Goal: Task Accomplishment & Management: Manage account settings

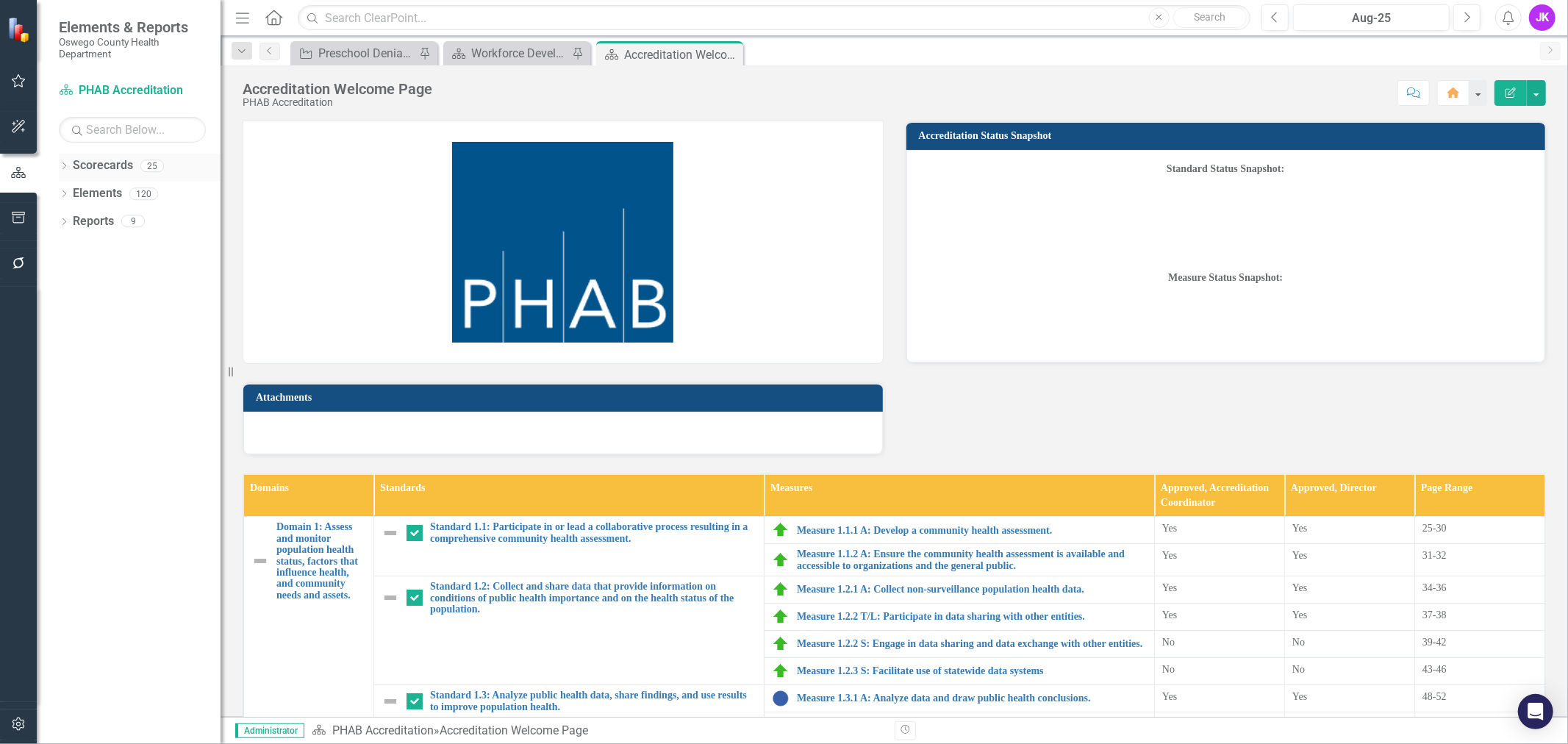
click at [107, 156] on div "Scorecards" at bounding box center [103, 165] width 60 height 24
click at [104, 165] on link "Scorecards" at bounding box center [103, 165] width 60 height 16
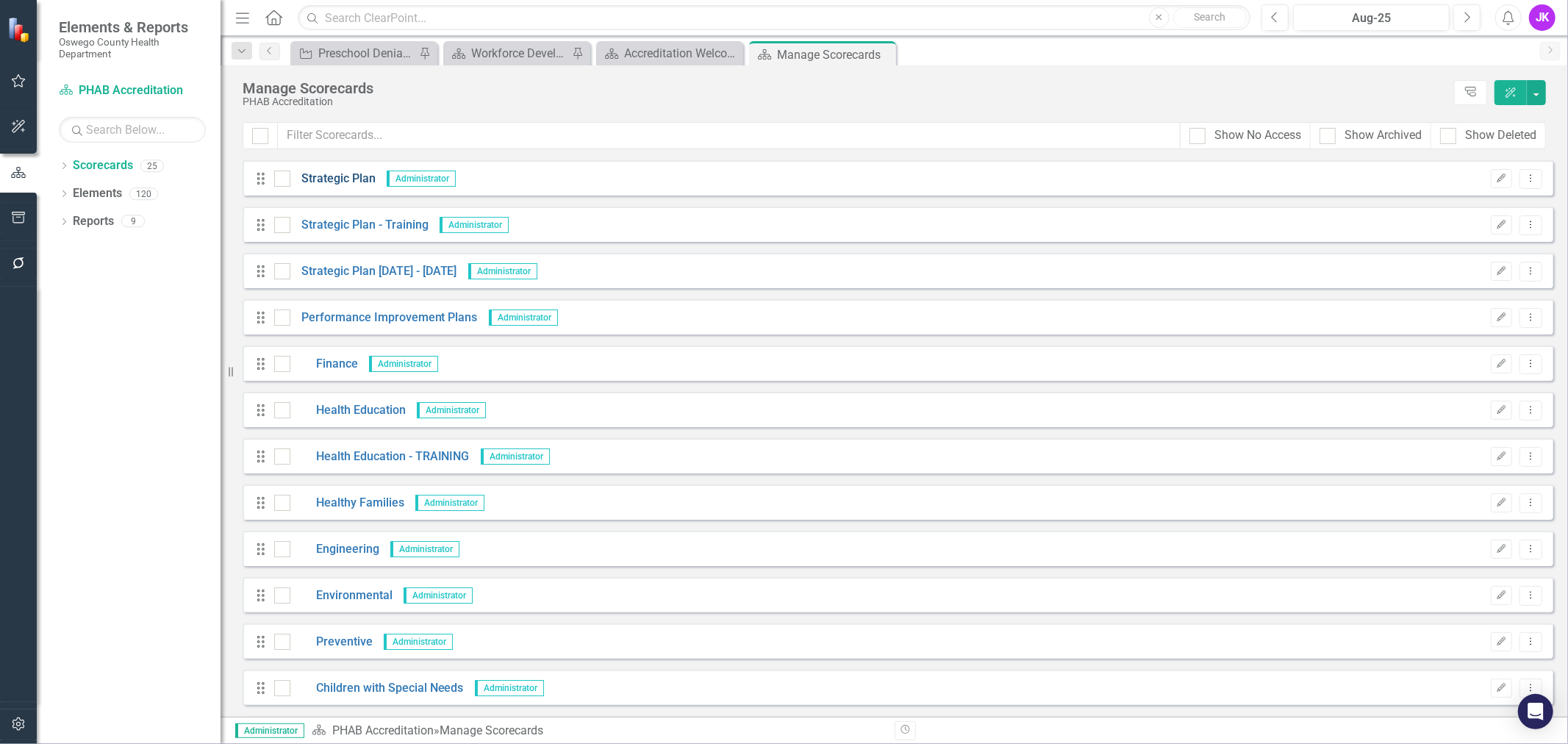
click at [347, 173] on link "Strategic Plan" at bounding box center [333, 178] width 85 height 16
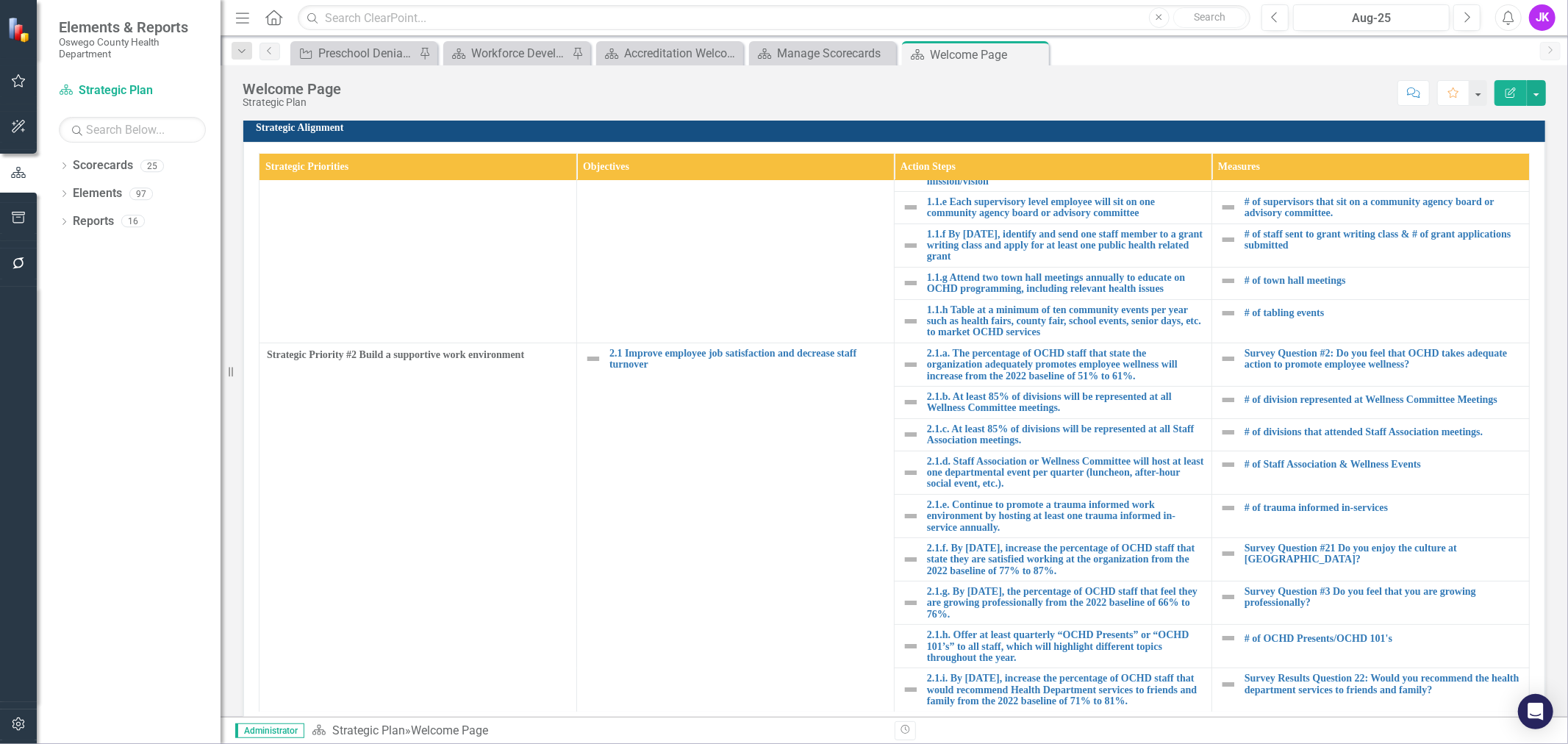
scroll to position [390, 0]
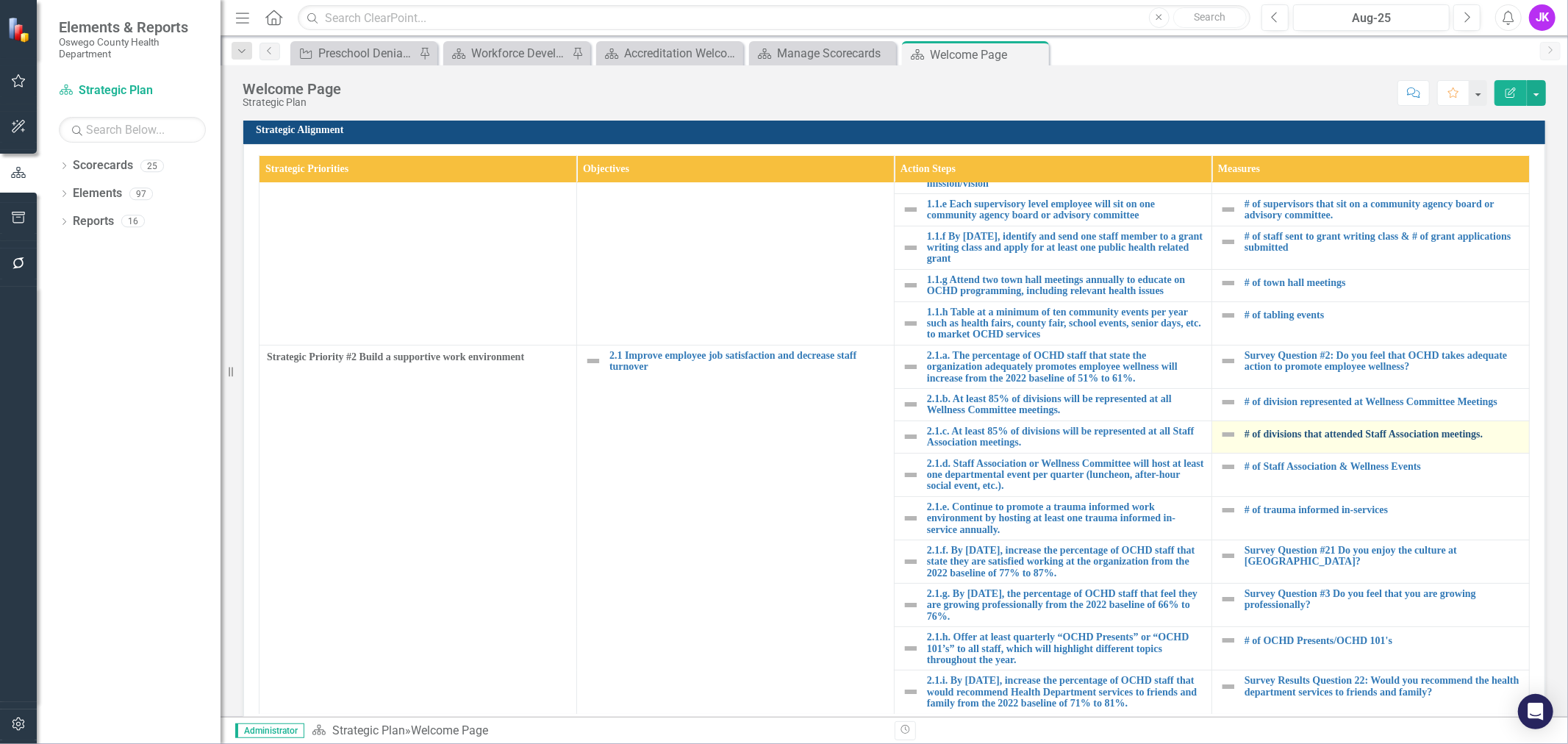
click at [1280, 429] on link "# of divisions that attended Staff Association meetings." at bounding box center [1383, 433] width 277 height 11
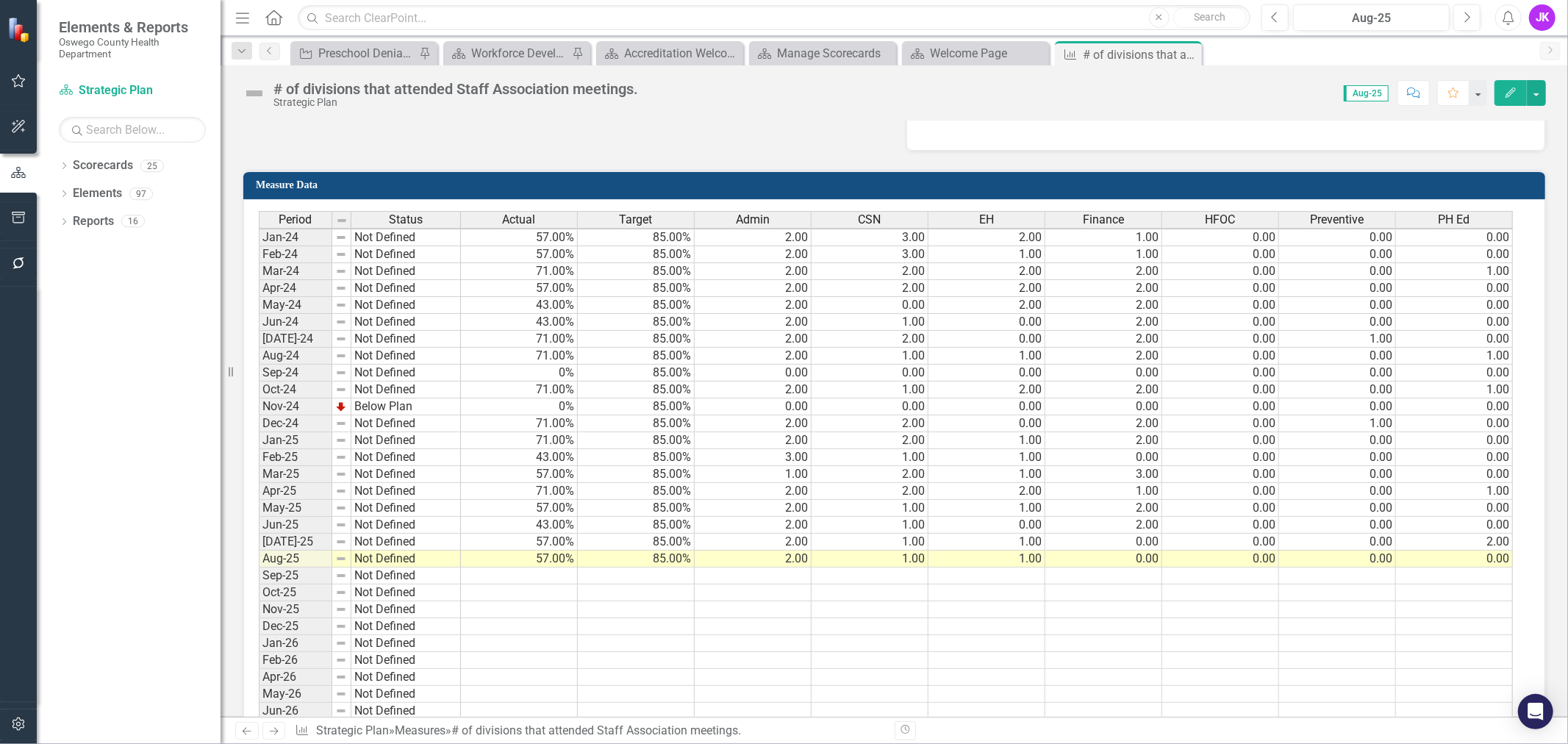
scroll to position [898, 0]
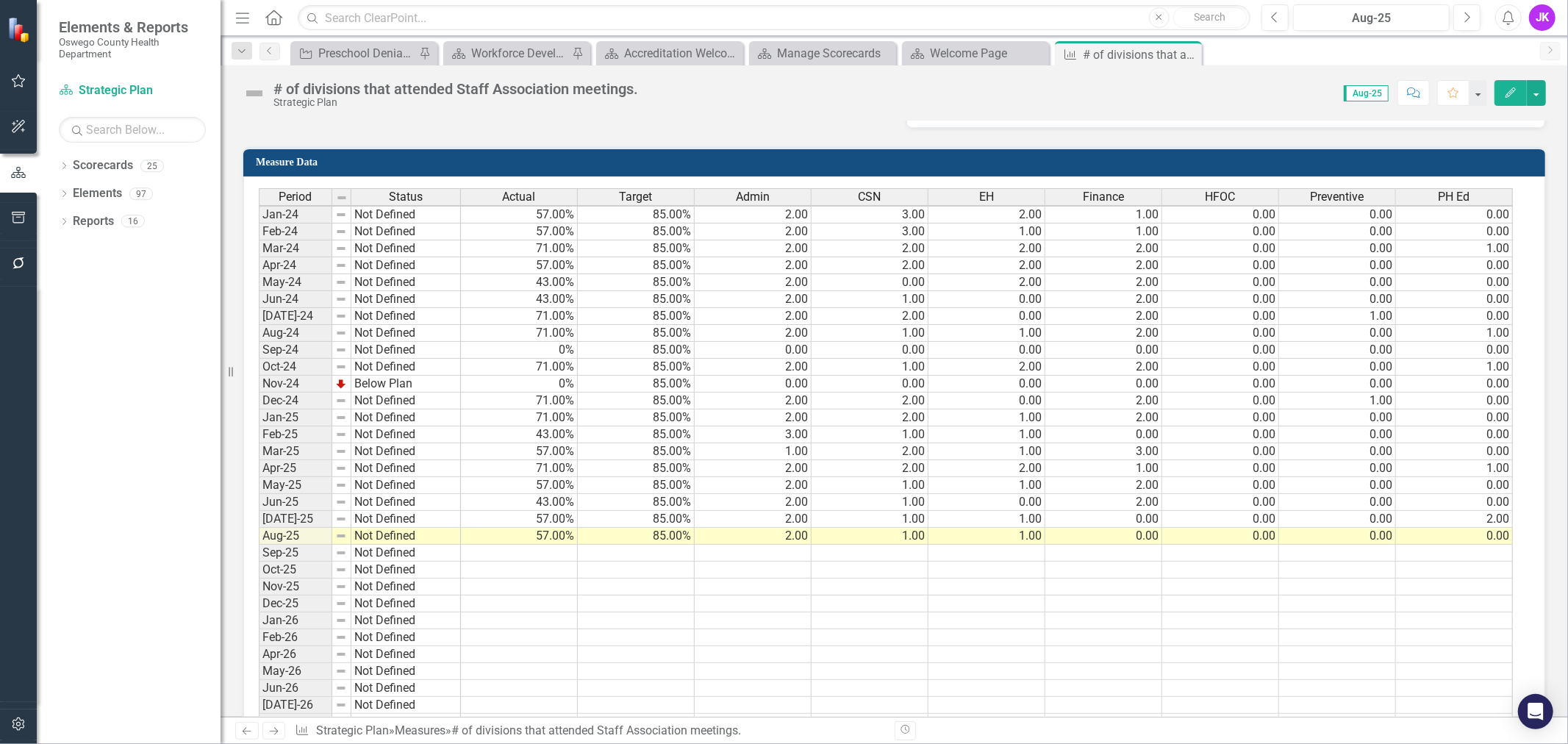
click at [780, 554] on td at bounding box center [753, 552] width 117 height 16
click at [725, 550] on td at bounding box center [753, 552] width 117 height 16
type textarea "2"
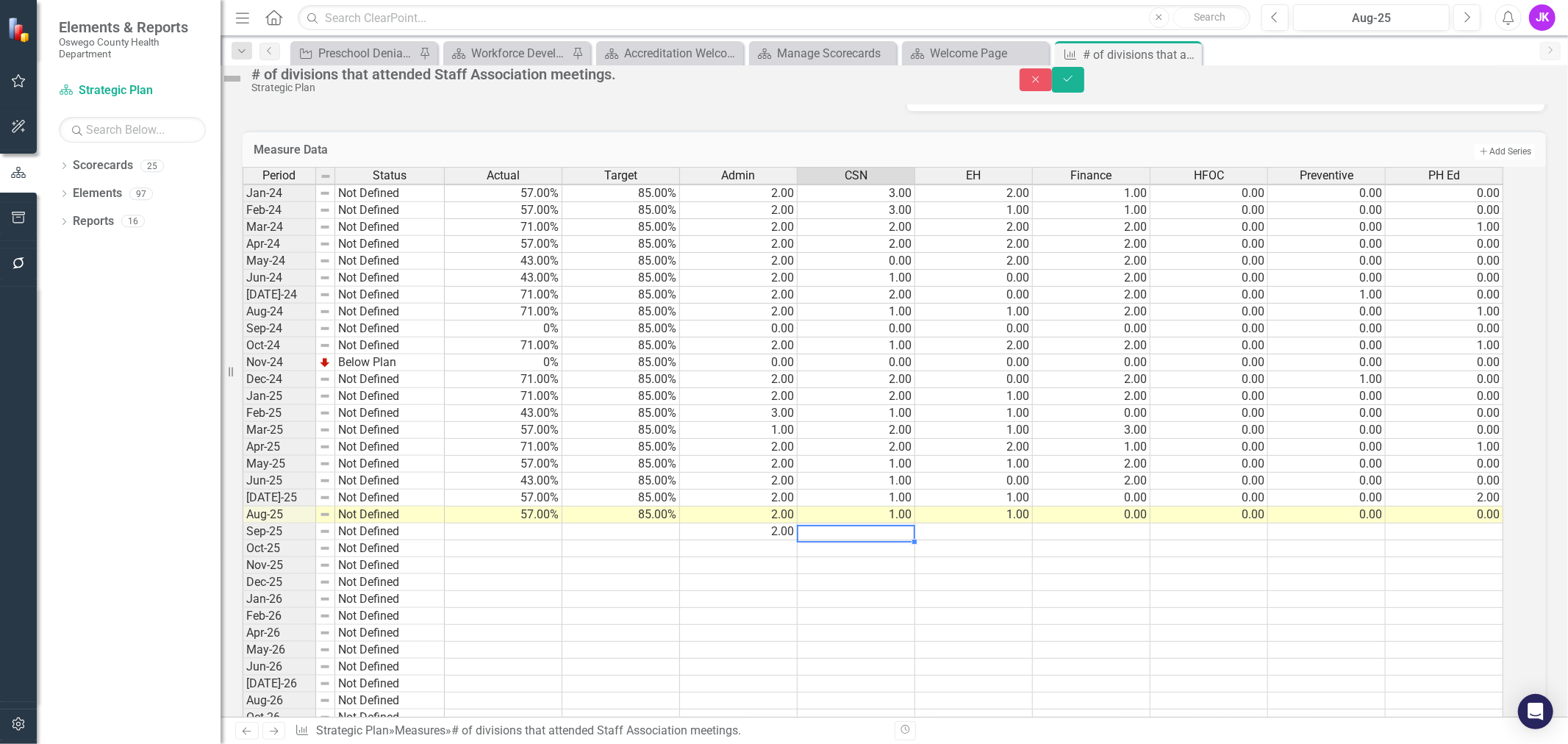
type textarea "0"
type textarea "1"
type textarea "3"
type textarea "0"
type textarea "1"
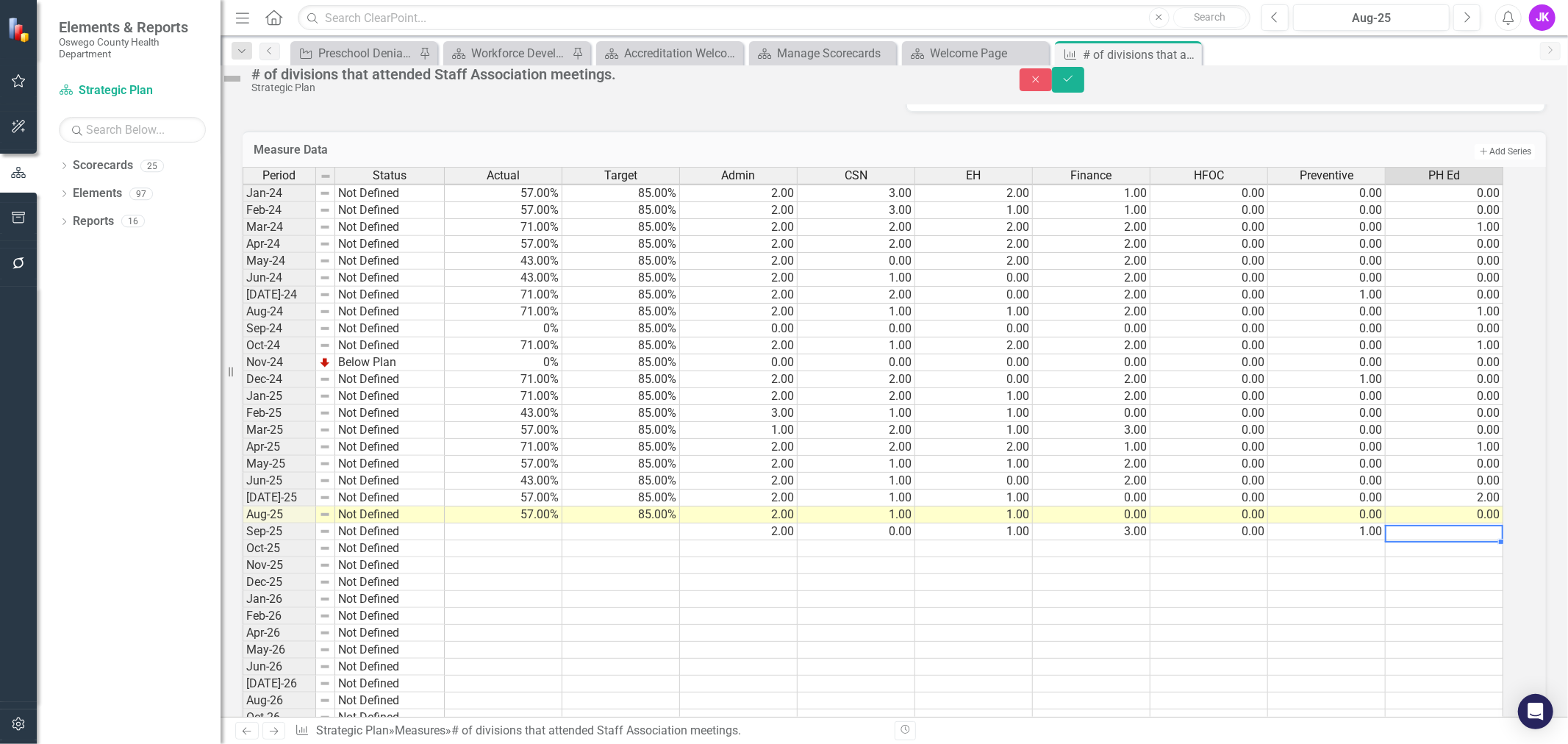
scroll to position [2, 8]
click at [533, 540] on td at bounding box center [504, 531] width 118 height 16
type textarea "57"
drag, startPoint x: 1533, startPoint y: 63, endPoint x: 1503, endPoint y: 111, distance: 56.6
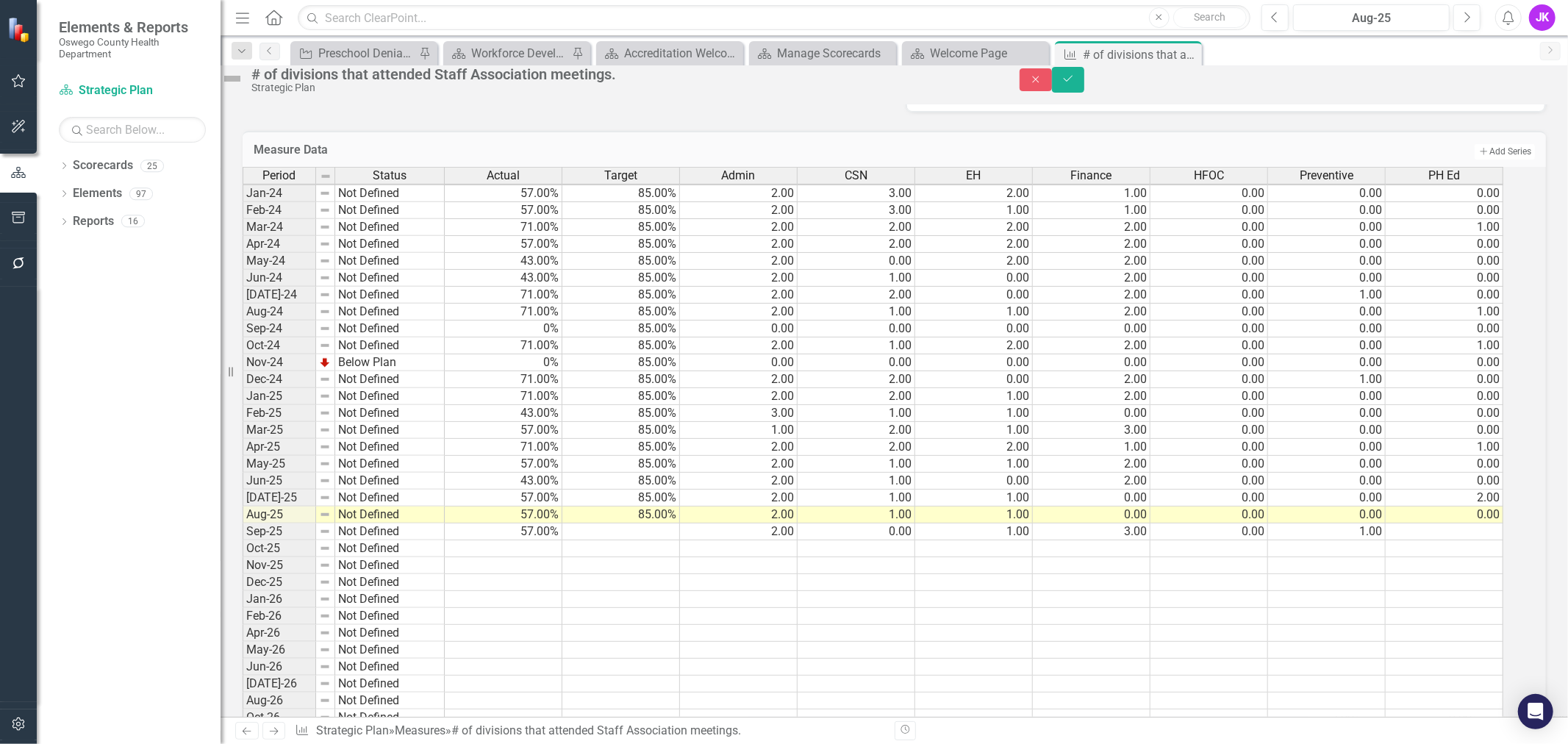
click at [1504, 111] on div "Menu Home Search Close Search Previous Aug-25 Next Alerts JK User Edit Profile …" at bounding box center [894, 372] width 1347 height 744
click at [1075, 84] on icon "Save" at bounding box center [1069, 78] width 14 height 11
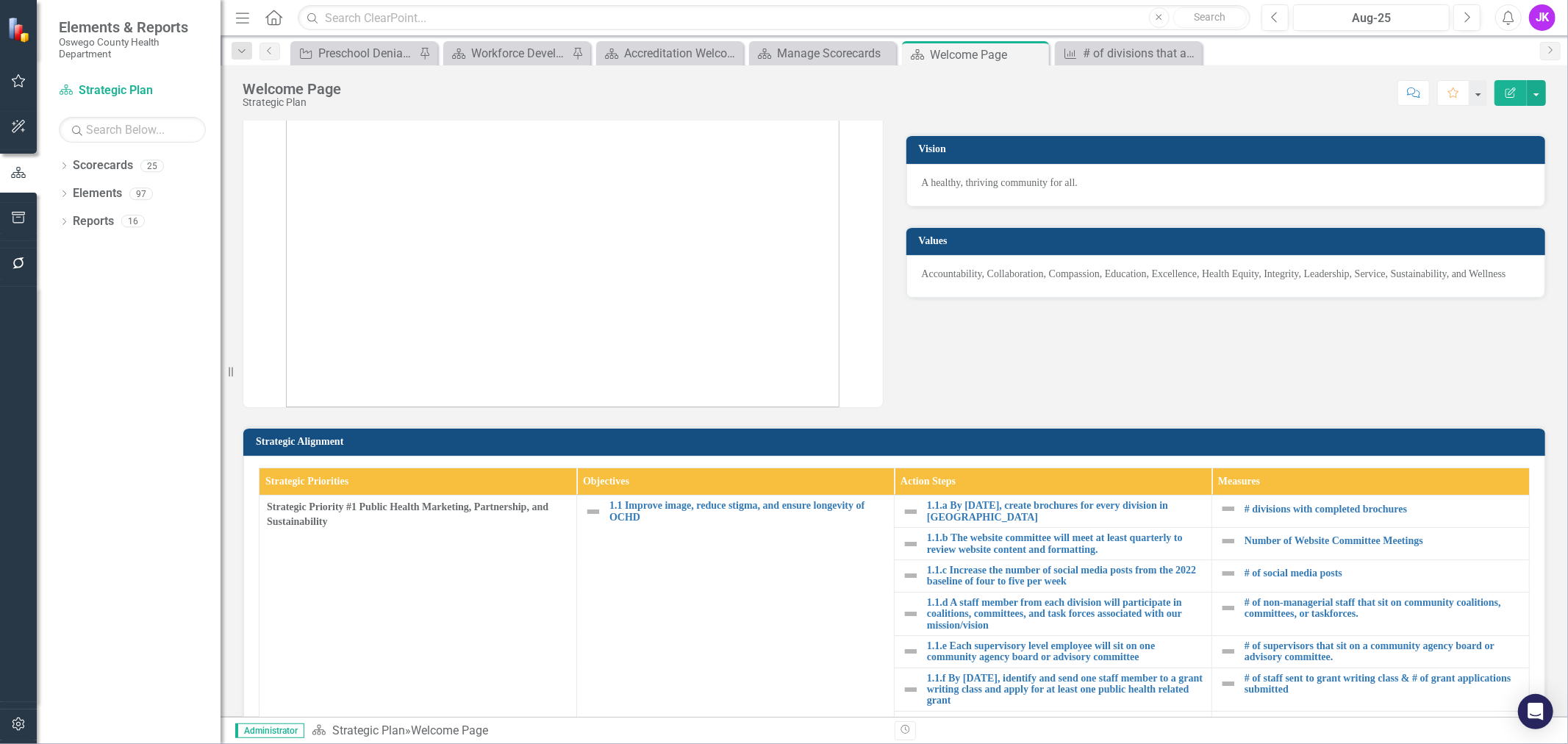
scroll to position [164, 0]
